Goal: Download file/media

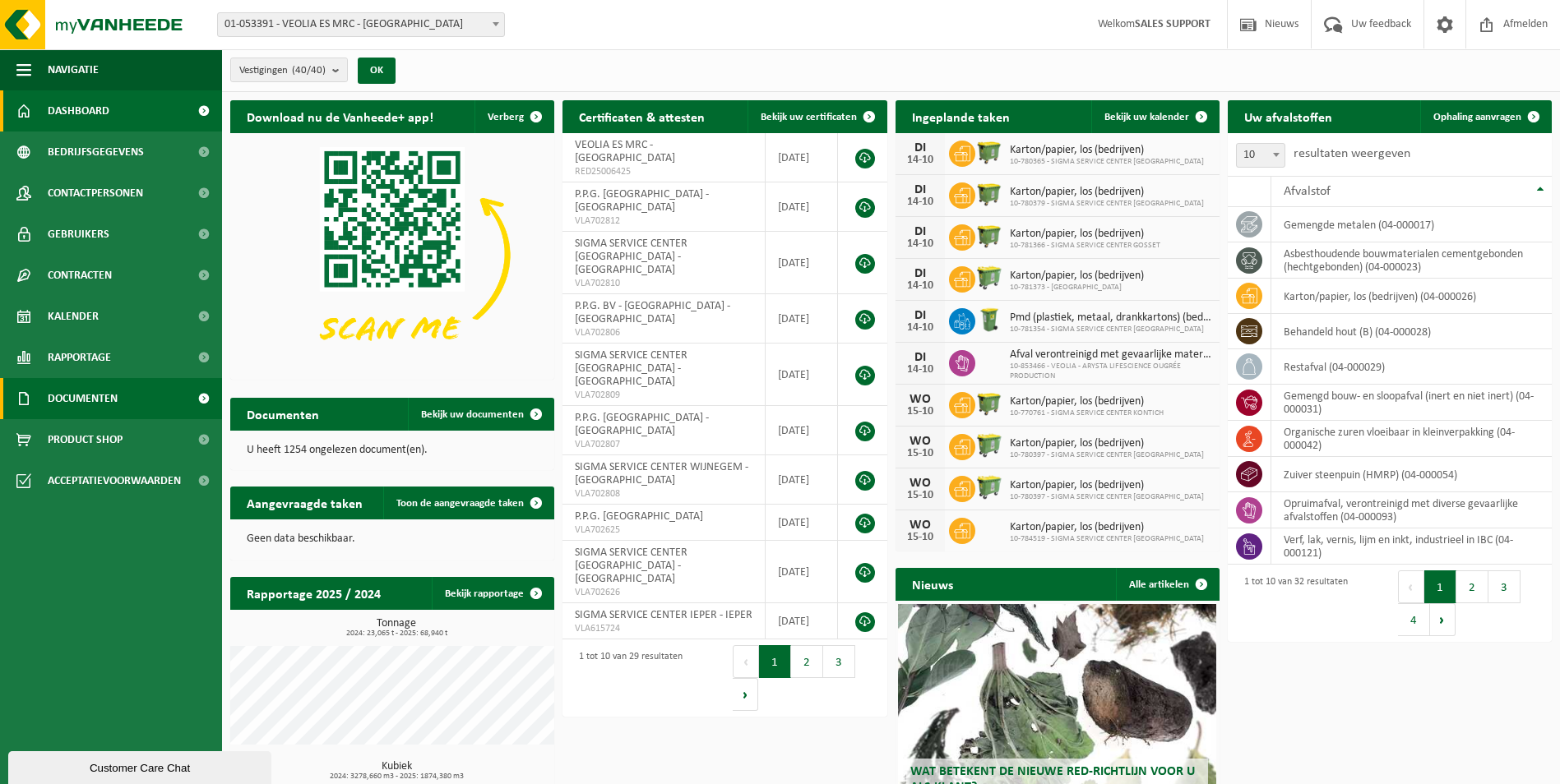
click at [98, 399] on span "Documenten" at bounding box center [83, 398] width 70 height 41
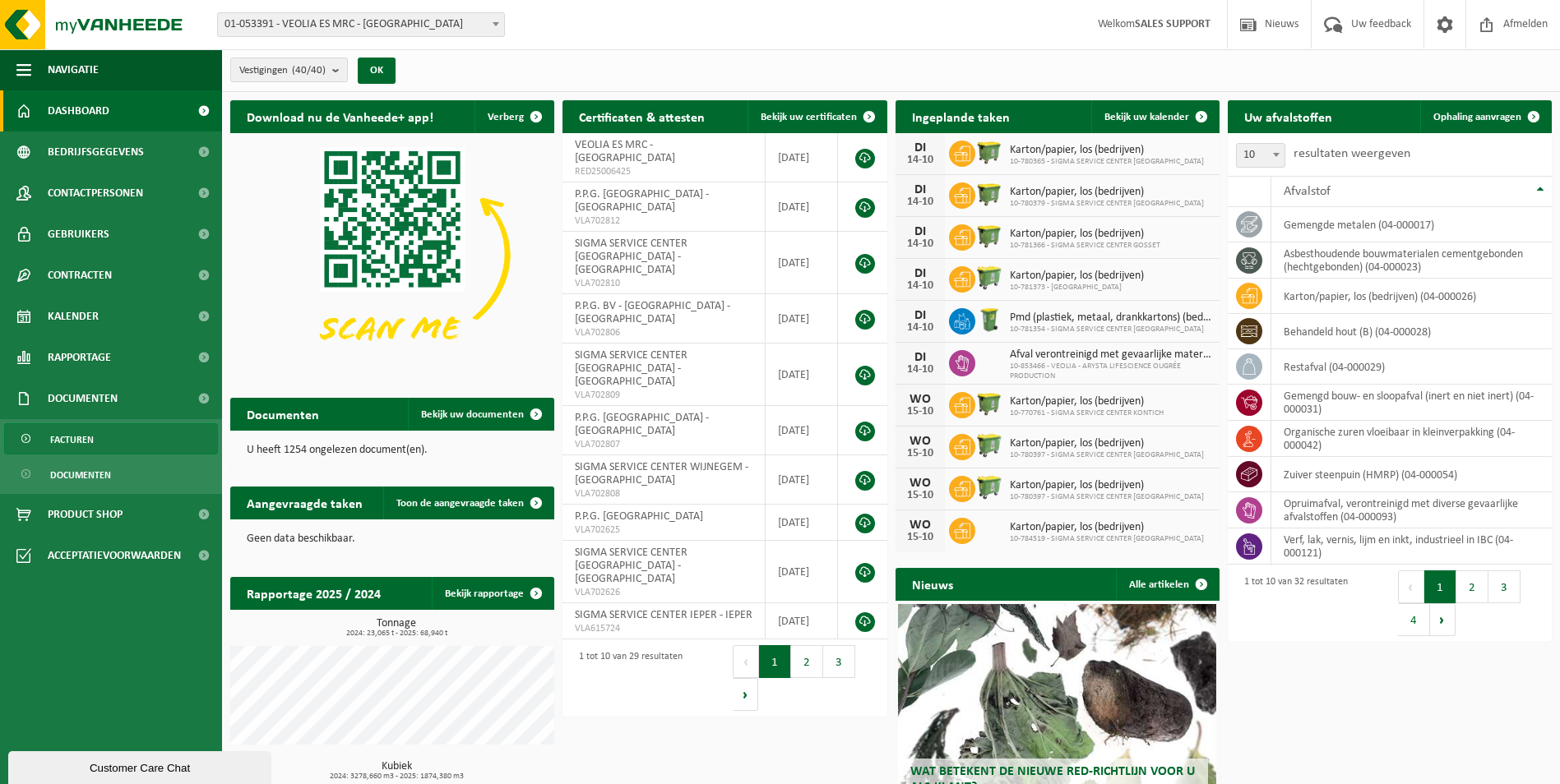
click at [85, 439] on span "Facturen" at bounding box center [71, 440] width 43 height 31
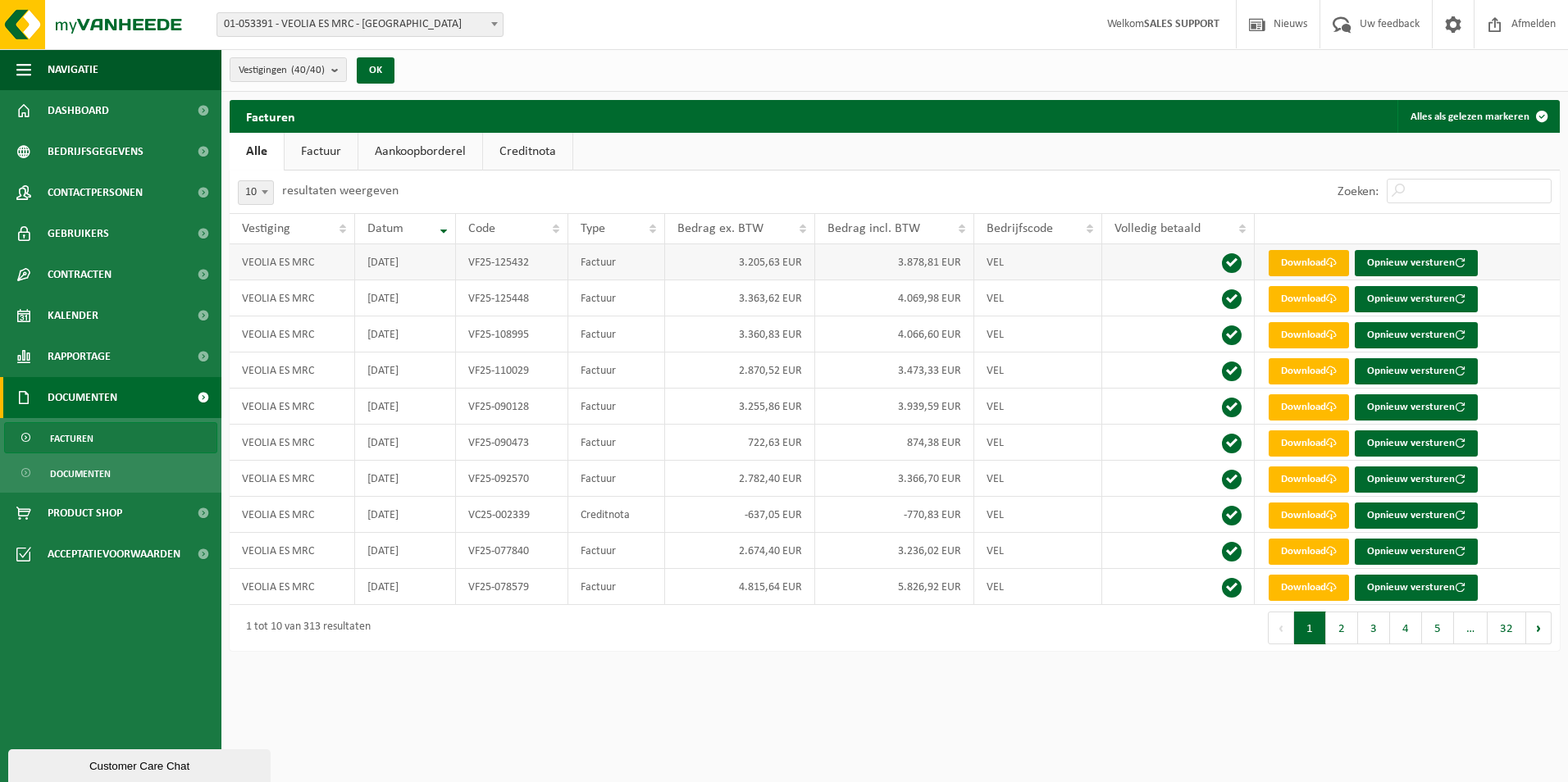
click at [1291, 260] on link "Download" at bounding box center [1309, 263] width 80 height 26
click at [909, 703] on html "Vestiging: 01-053391 - VEOLIA ES MRC - [GEOGRAPHIC_DATA] 10-765887 - CONTAINERP…" at bounding box center [784, 391] width 1568 height 782
